Goal: Task Accomplishment & Management: Manage account settings

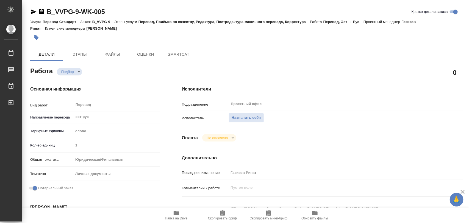
type textarea "x"
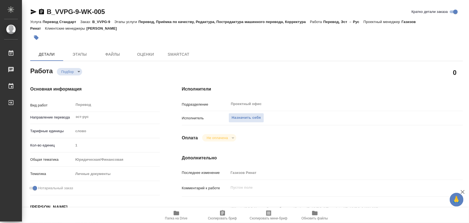
type textarea "x"
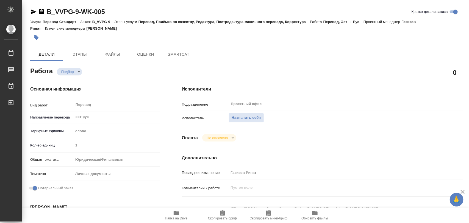
type textarea "x"
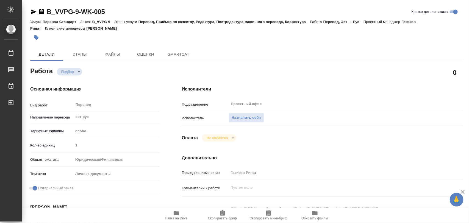
type textarea "x"
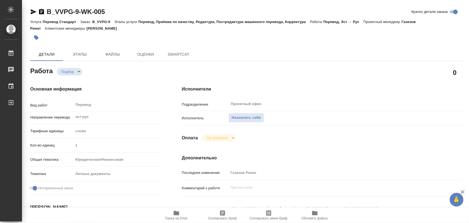
type textarea "x"
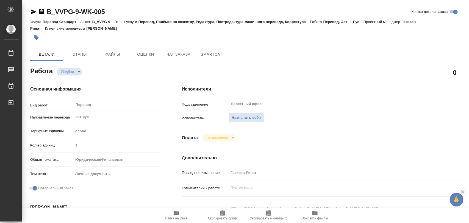
type textarea "x"
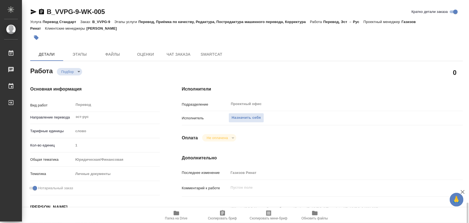
scroll to position [137, 0]
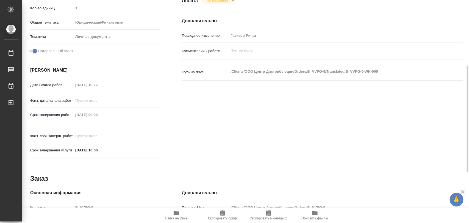
type textarea "x"
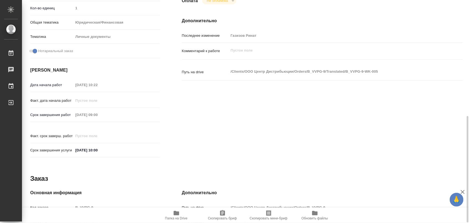
scroll to position [245, 0]
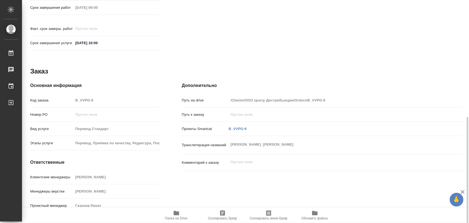
click at [180, 216] on span "Папка на Drive" at bounding box center [176, 215] width 40 height 10
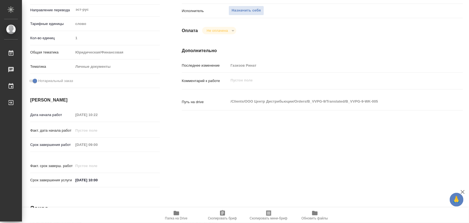
scroll to position [0, 0]
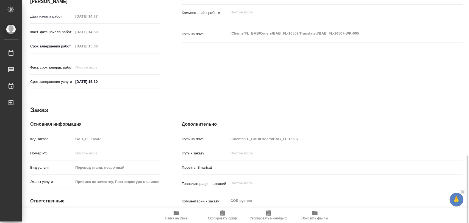
scroll to position [245, 0]
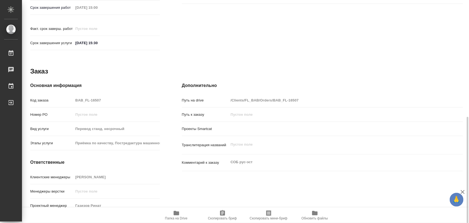
click at [114, 176] on div "Клиентские менеджеры Москалец Алина" at bounding box center [95, 179] width 130 height 14
click at [224, 216] on icon "button" at bounding box center [222, 212] width 5 height 5
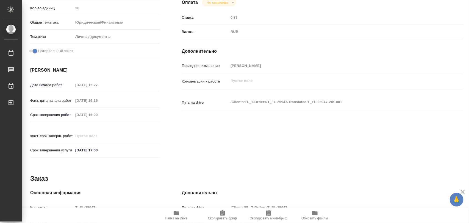
scroll to position [245, 0]
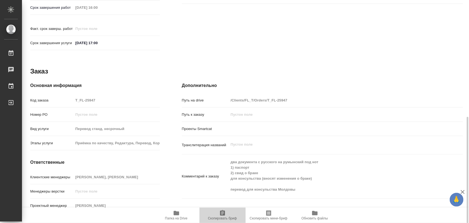
click at [221, 215] on icon "button" at bounding box center [222, 213] width 7 height 7
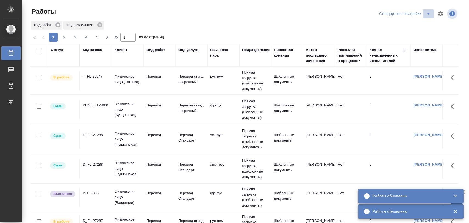
click at [428, 16] on icon "split button" at bounding box center [428, 13] width 7 height 7
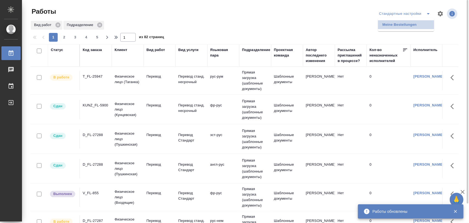
click at [415, 25] on li "Meine Bestellungen" at bounding box center [406, 24] width 56 height 9
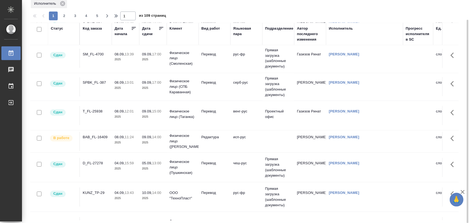
scroll to position [446, 0]
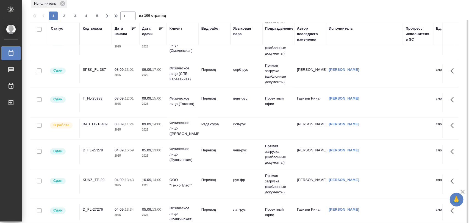
click at [98, 125] on div "BAB_FL-16409" at bounding box center [96, 124] width 26 height 5
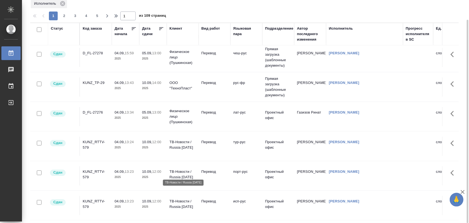
scroll to position [550, 0]
click at [66, 17] on span "2" at bounding box center [64, 15] width 9 height 5
type input "2"
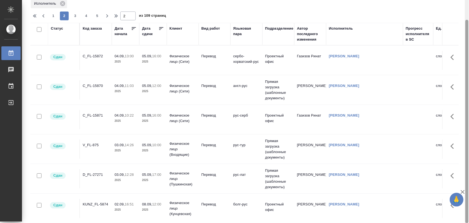
scroll to position [0, 0]
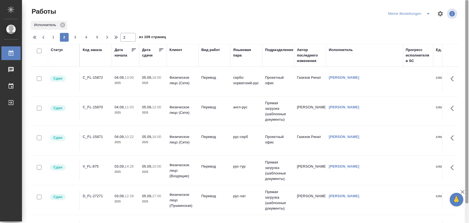
drag, startPoint x: 466, startPoint y: 53, endPoint x: 467, endPoint y: 12, distance: 40.4
click at [467, 12] on div at bounding box center [466, 102] width 3 height 204
click at [430, 12] on icon "split button" at bounding box center [428, 13] width 7 height 7
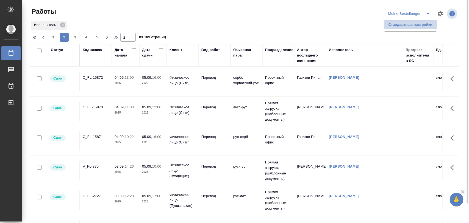
click at [411, 23] on li "Стандартные настройки" at bounding box center [410, 24] width 53 height 9
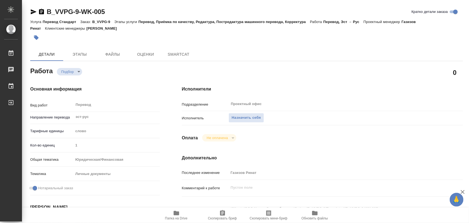
type textarea "x"
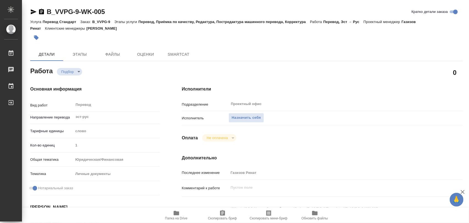
type textarea "x"
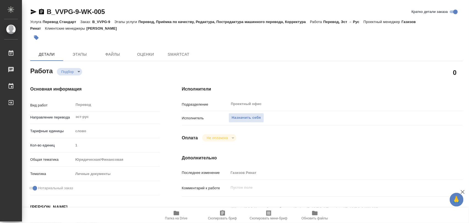
type textarea "x"
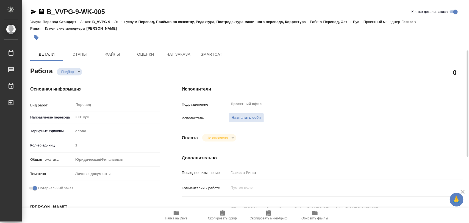
scroll to position [69, 0]
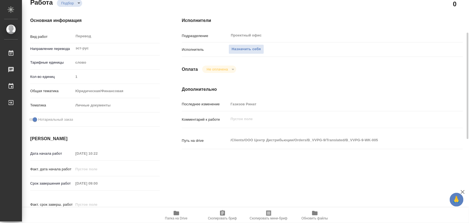
type textarea "x"
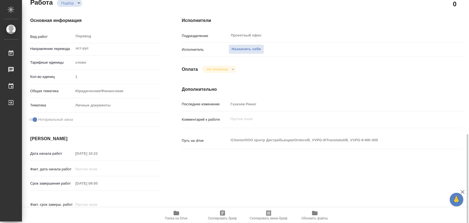
scroll to position [137, 0]
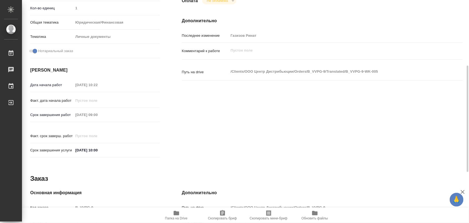
type textarea "x"
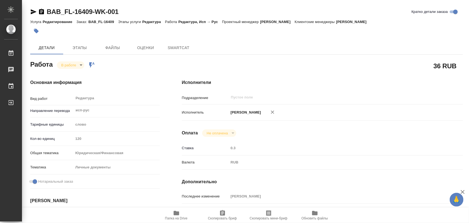
type textarea "x"
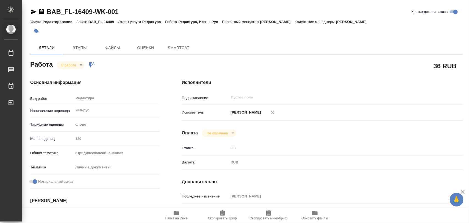
type textarea "x"
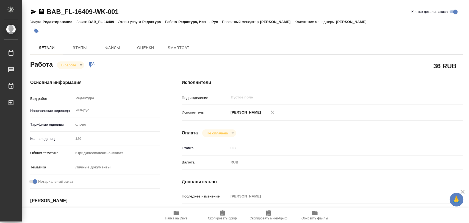
type textarea "x"
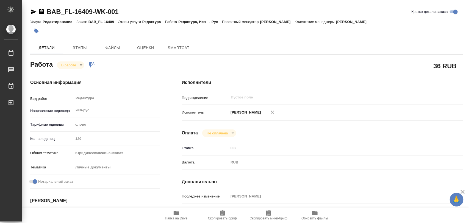
type textarea "x"
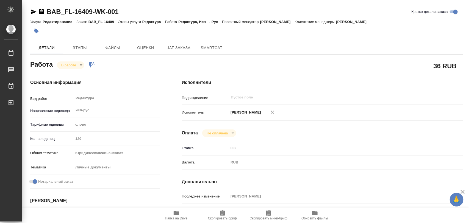
type textarea "x"
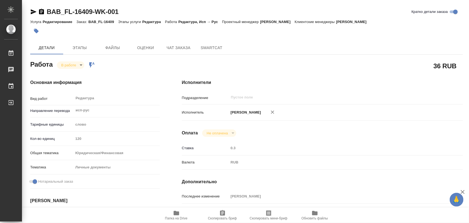
type textarea "x"
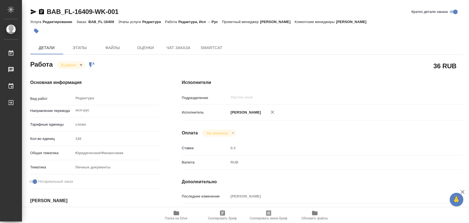
click at [294, 46] on div "Детали Этапы Файлы Оценки Чат заказа SmartCat" at bounding box center [246, 47] width 432 height 13
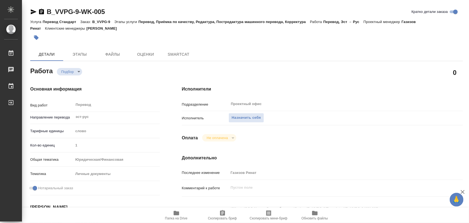
type textarea "x"
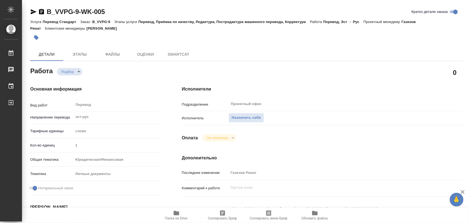
type textarea "x"
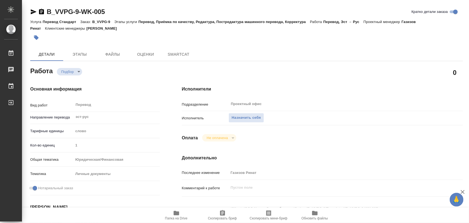
type textarea "x"
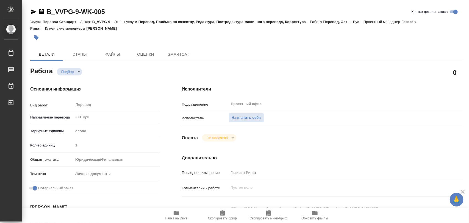
type textarea "x"
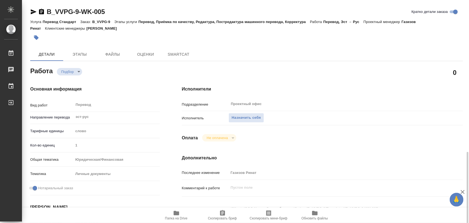
type textarea "x"
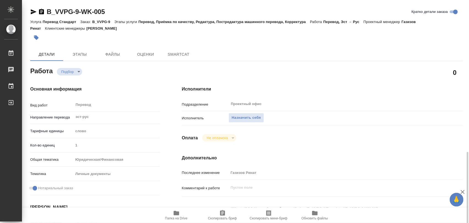
scroll to position [103, 0]
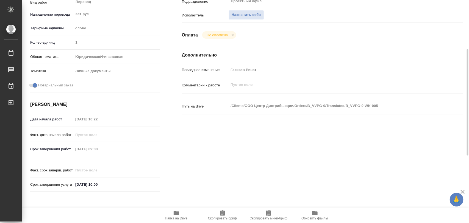
type textarea "x"
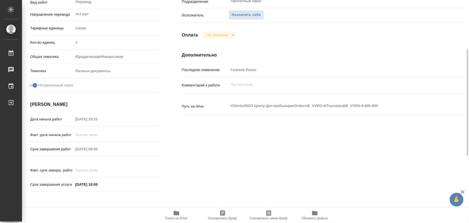
type textarea "x"
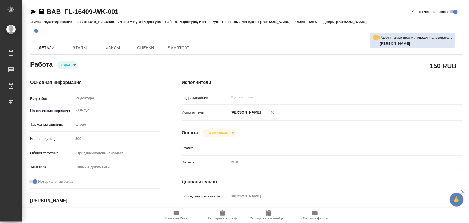
type textarea "x"
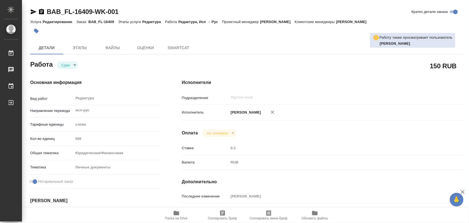
type textarea "x"
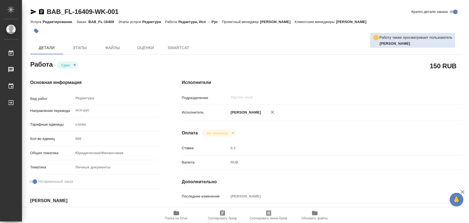
type textarea "x"
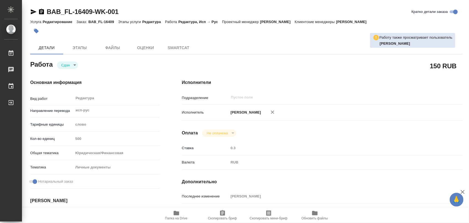
type textarea "x"
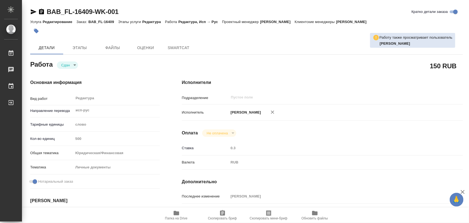
type textarea "x"
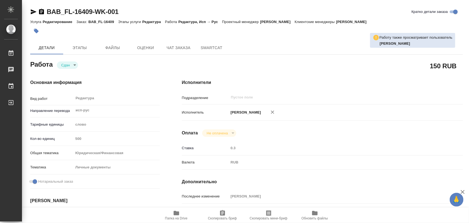
type textarea "x"
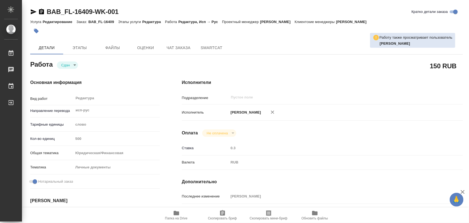
type textarea "x"
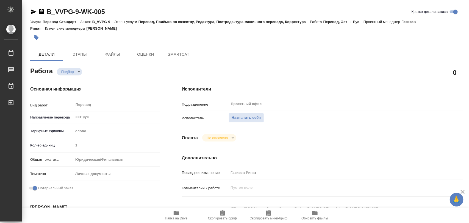
type textarea "x"
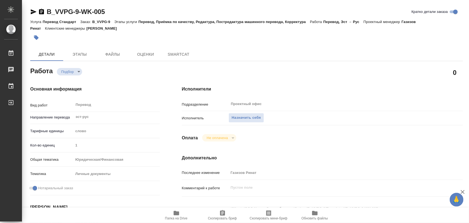
type textarea "x"
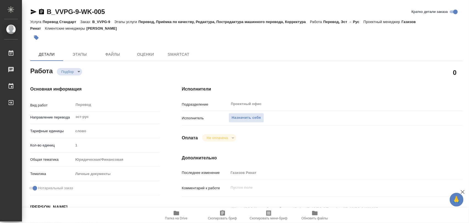
type textarea "x"
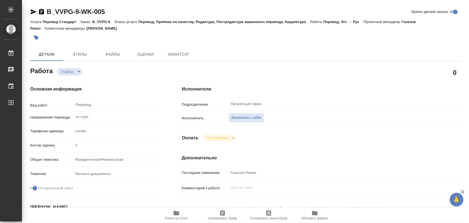
type textarea "x"
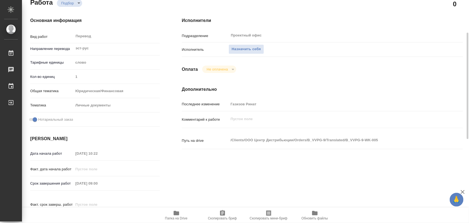
scroll to position [137, 0]
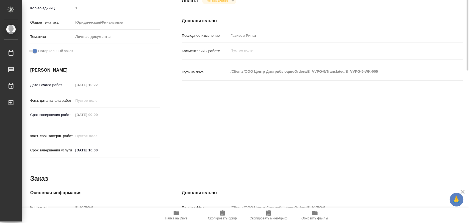
type textarea "x"
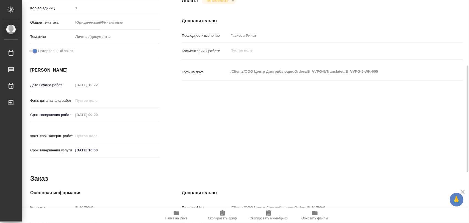
type textarea "x"
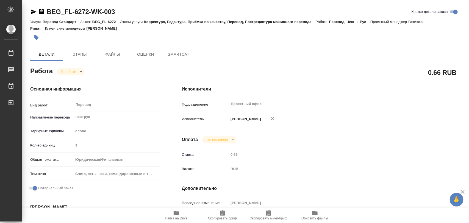
type textarea "x"
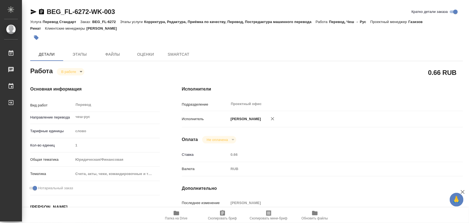
type textarea "x"
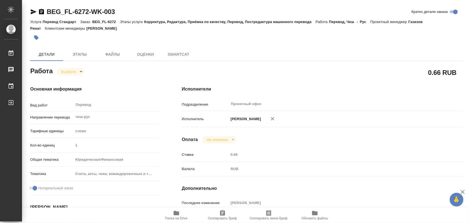
type textarea "x"
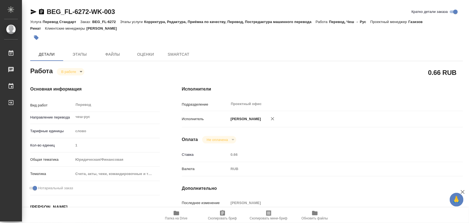
type textarea "x"
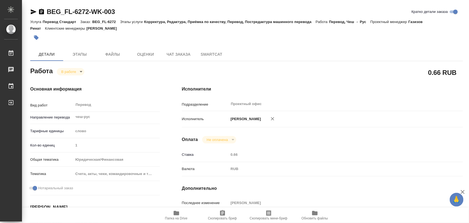
type textarea "x"
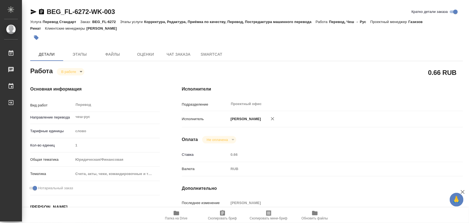
scroll to position [103, 0]
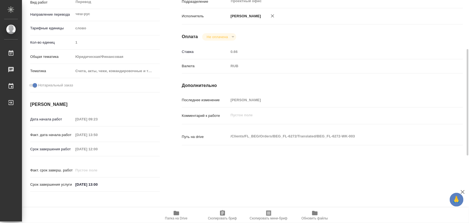
type textarea "x"
